Goal: Use online tool/utility: Utilize a website feature to perform a specific function

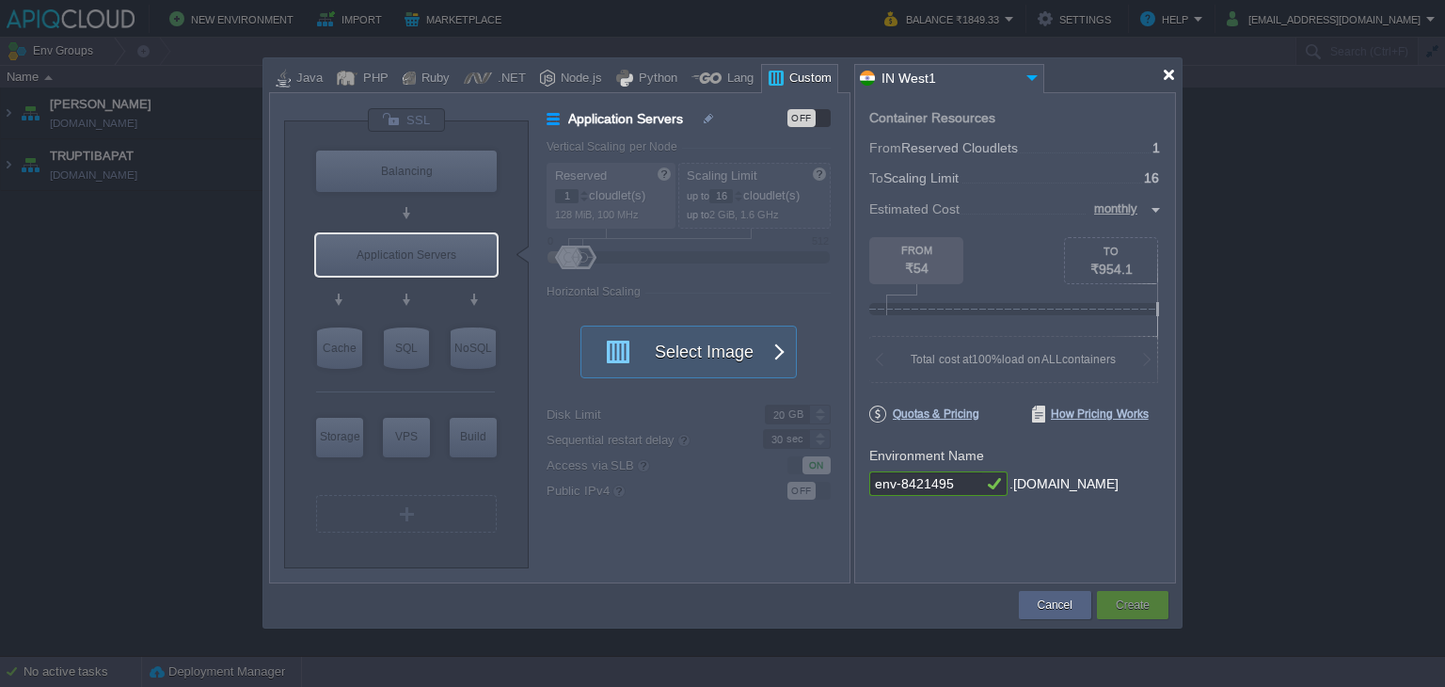
click at [1167, 71] on div at bounding box center [1169, 75] width 14 height 14
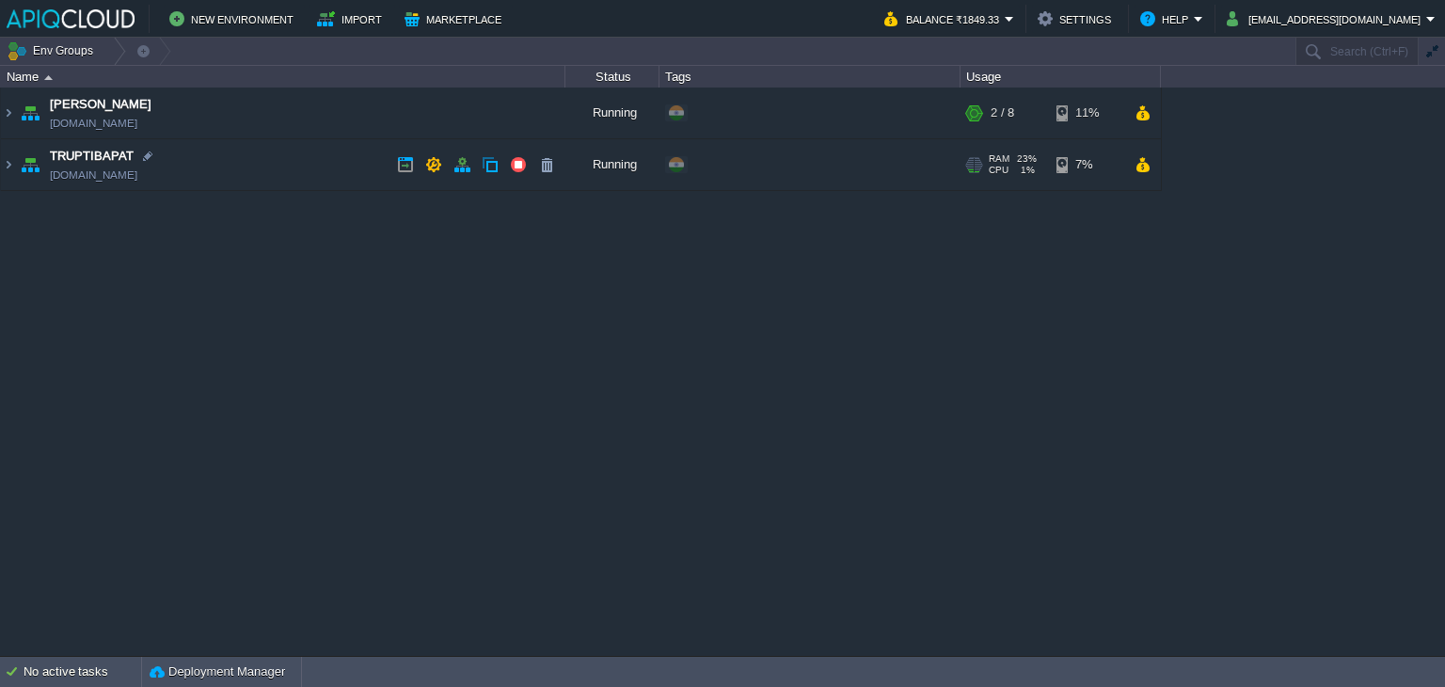
click at [332, 172] on td "TRUPTIBAPAT [DOMAIN_NAME]" at bounding box center [283, 165] width 565 height 52
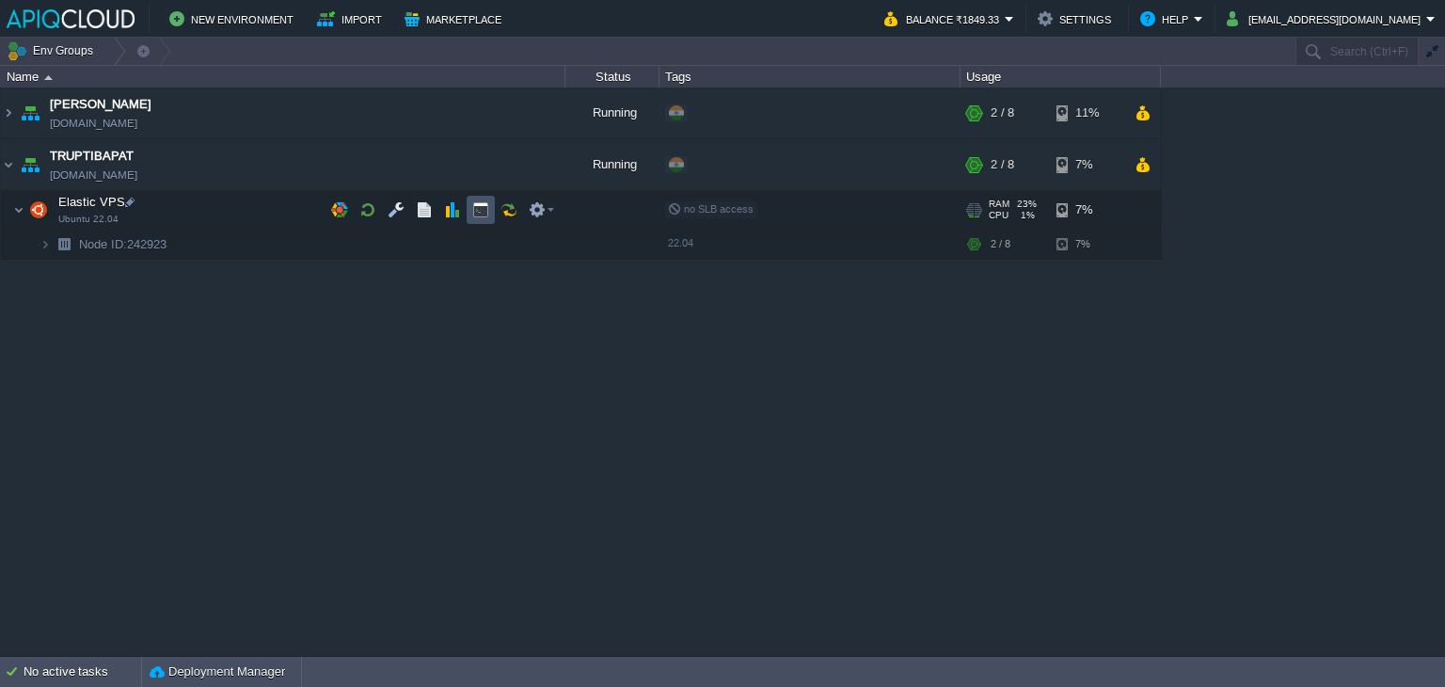
click at [478, 208] on button "button" at bounding box center [480, 209] width 17 height 17
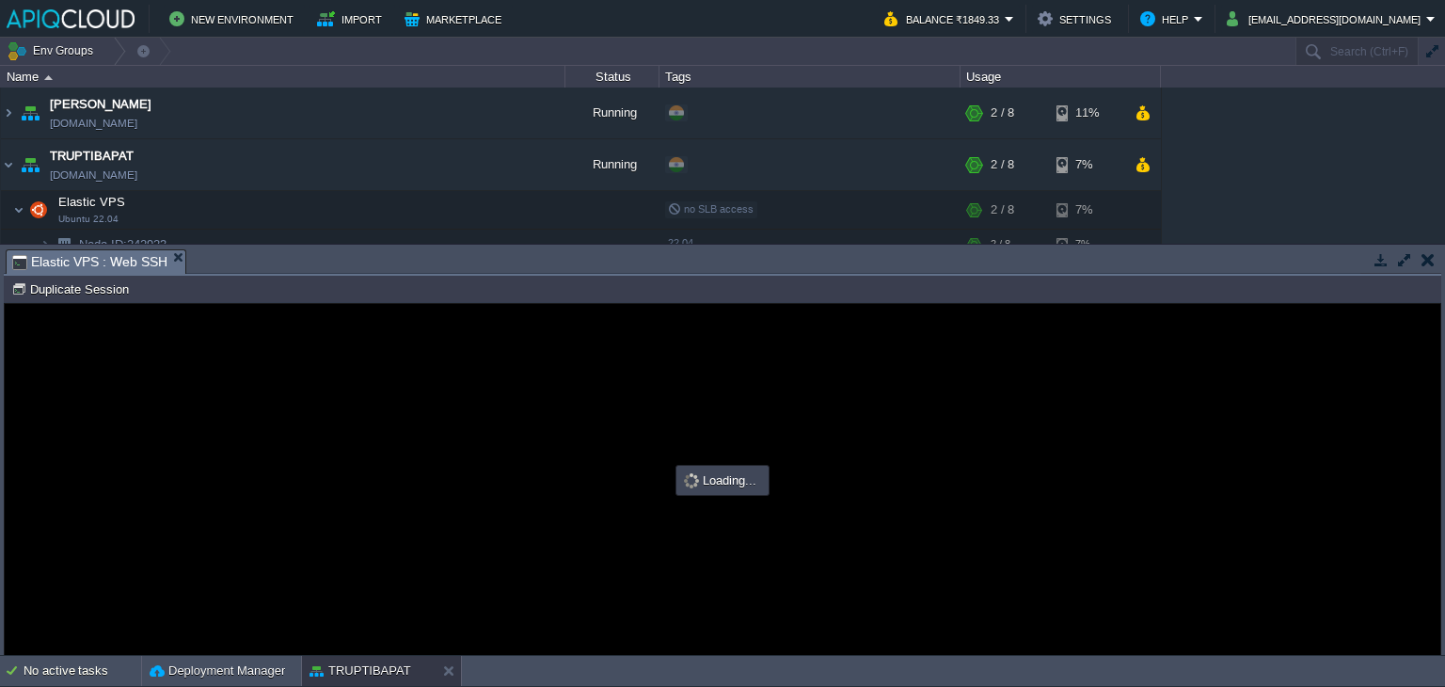
type input "#000000"
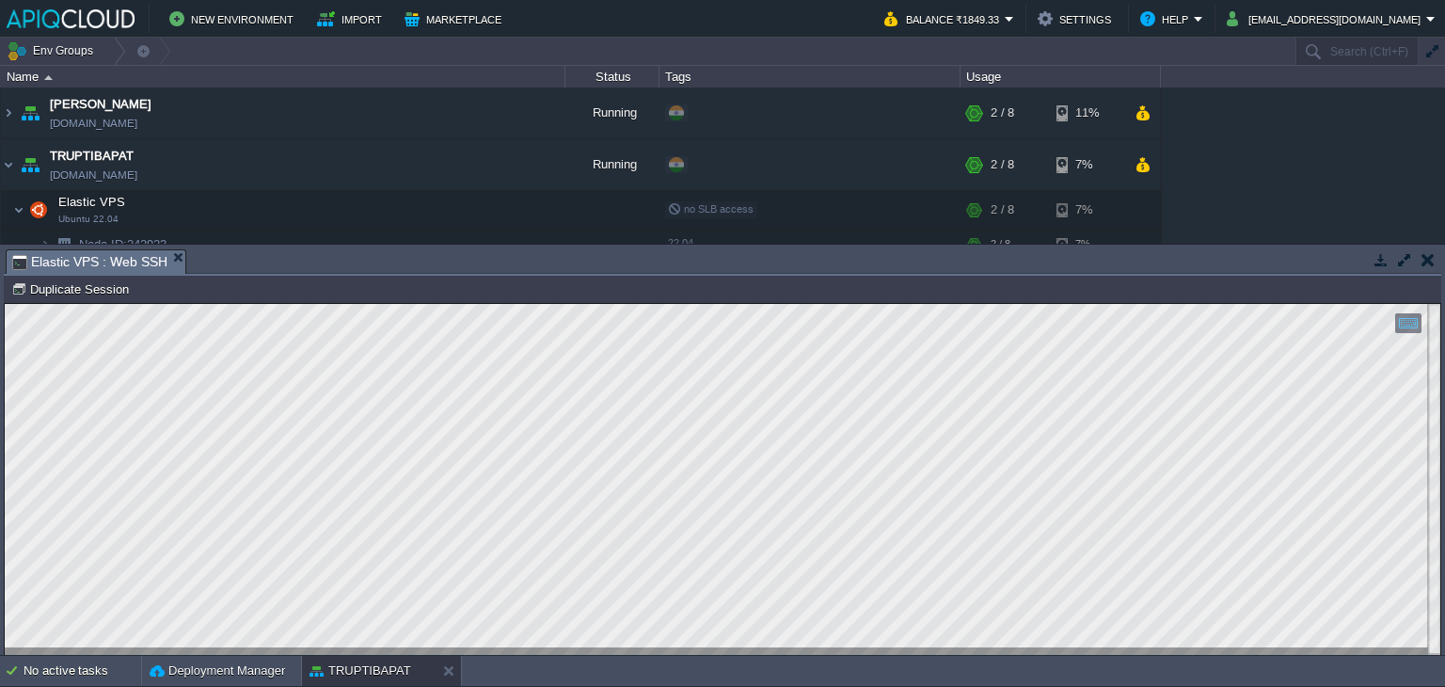
type textarea "tail -f /home/myfiles/logs/output.log"
click at [1432, 257] on button "button" at bounding box center [1428, 259] width 13 height 17
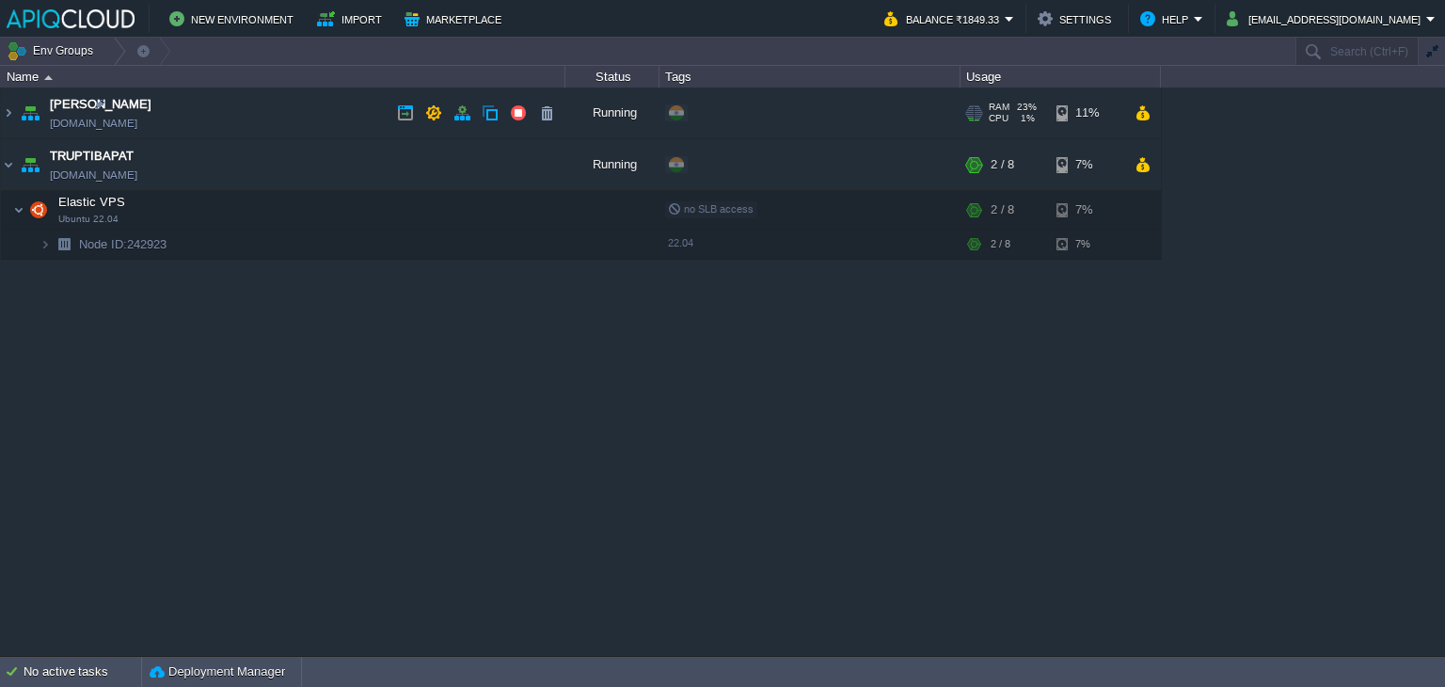
click at [277, 115] on td "Anand [DOMAIN_NAME]" at bounding box center [283, 114] width 565 height 52
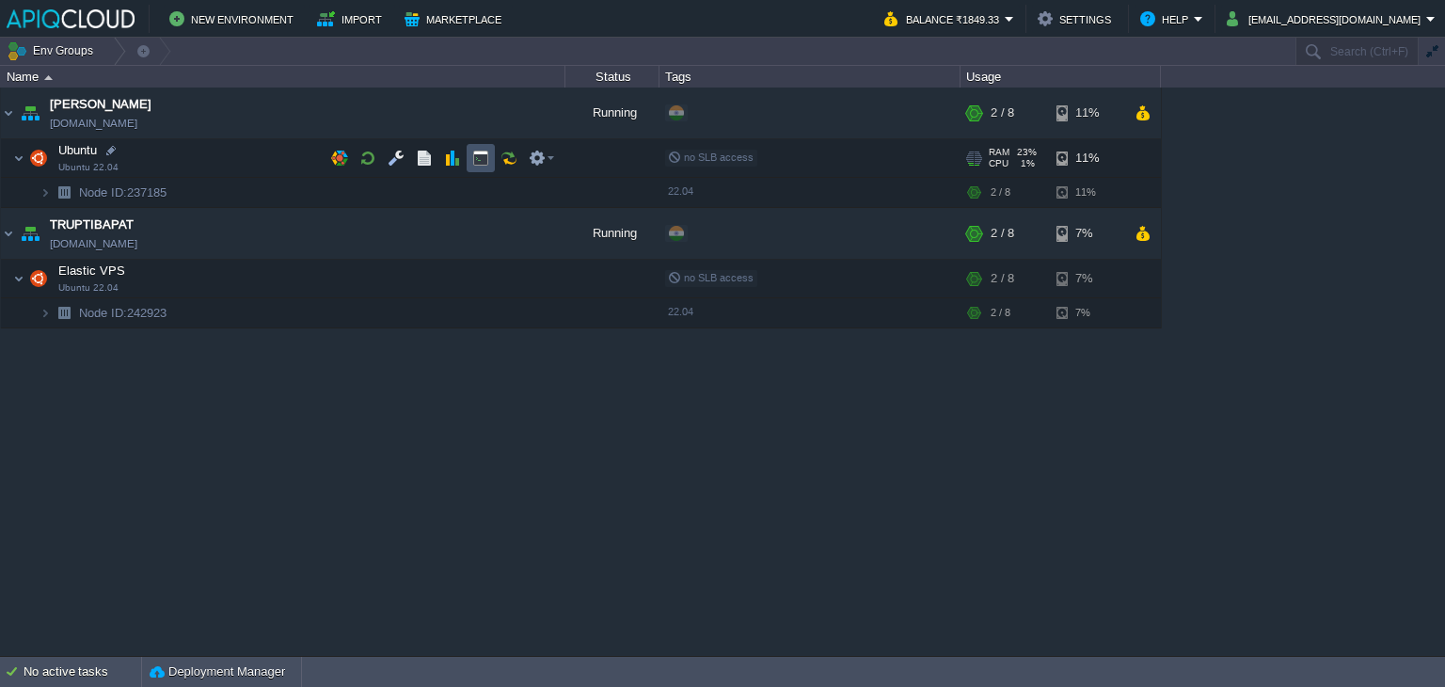
click at [486, 155] on button "button" at bounding box center [480, 158] width 17 height 17
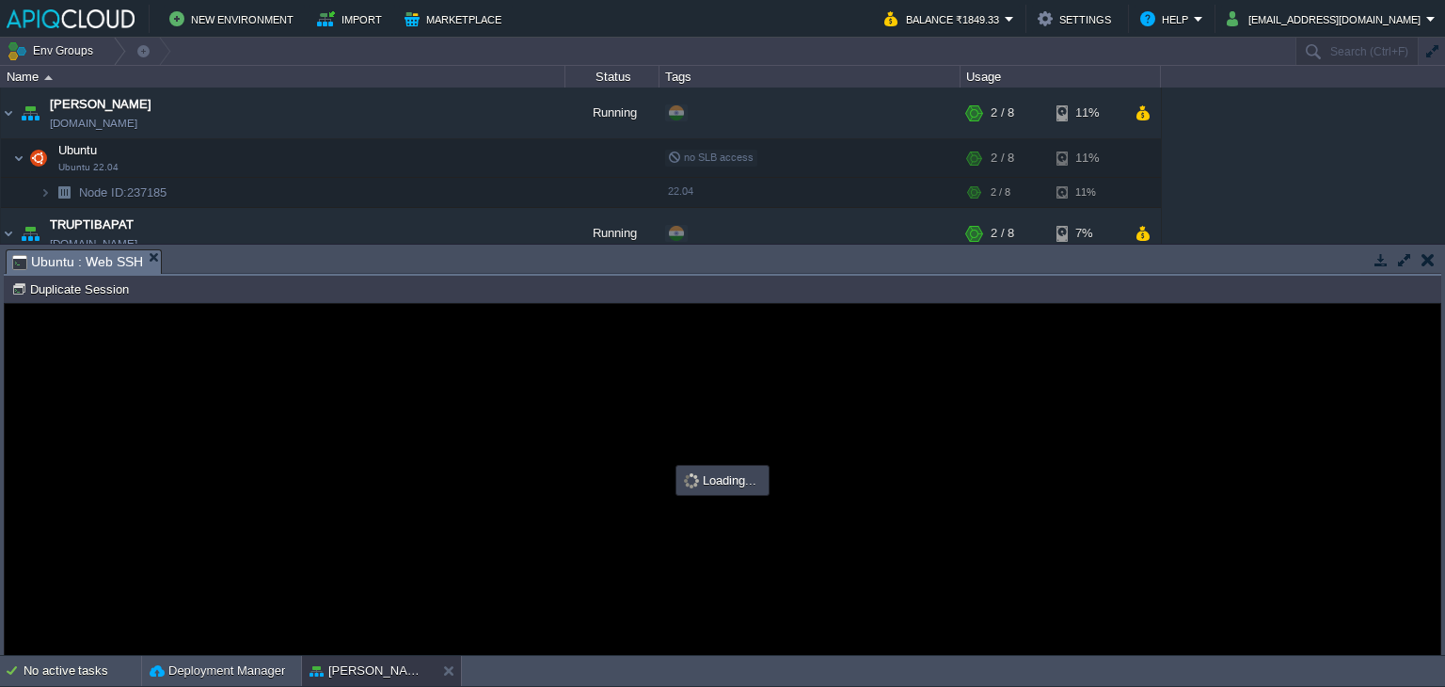
scroll to position [0, 0]
type input "#000000"
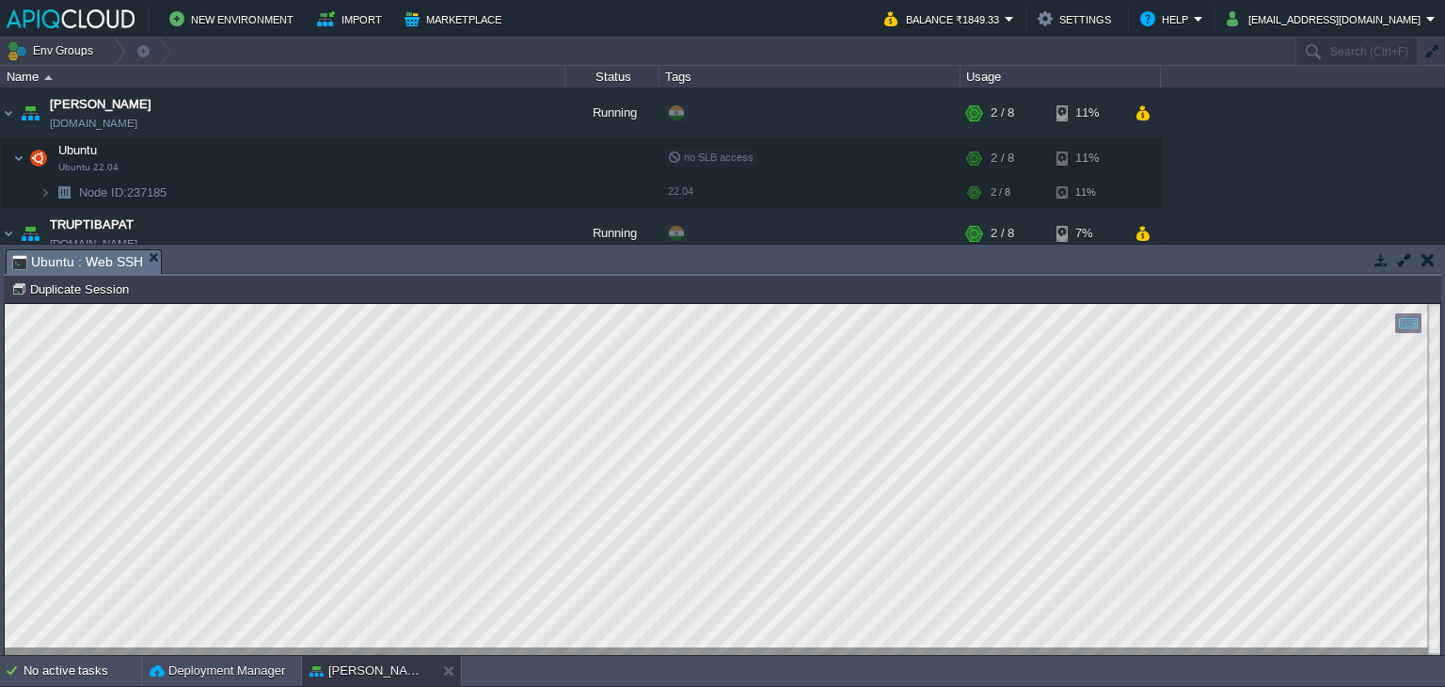
click at [1422, 257] on button "button" at bounding box center [1428, 259] width 13 height 17
